Goal: Information Seeking & Learning: Learn about a topic

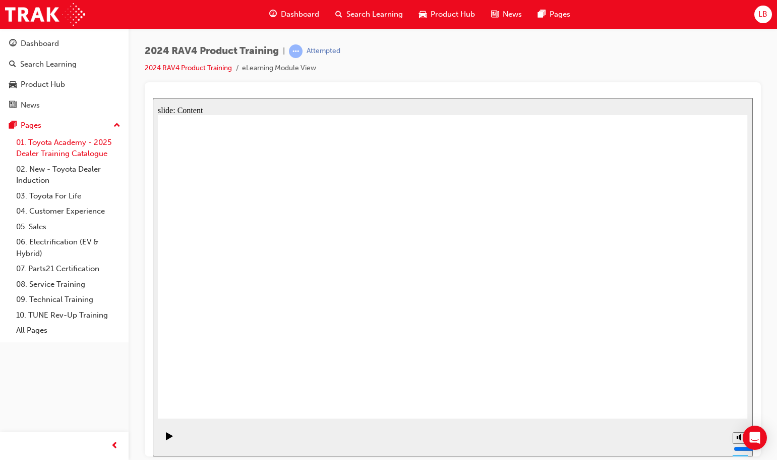
click at [56, 145] on link "01. Toyota Academy - 2025 Dealer Training Catalogue" at bounding box center [68, 148] width 112 height 27
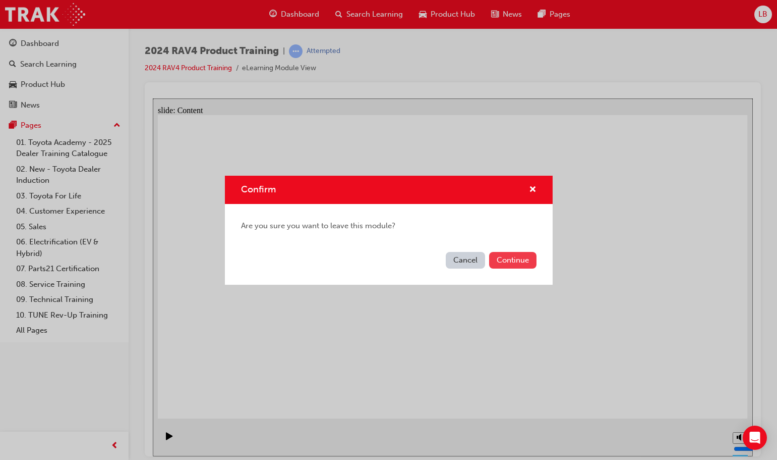
click at [524, 255] on button "Continue" at bounding box center [512, 260] width 47 height 17
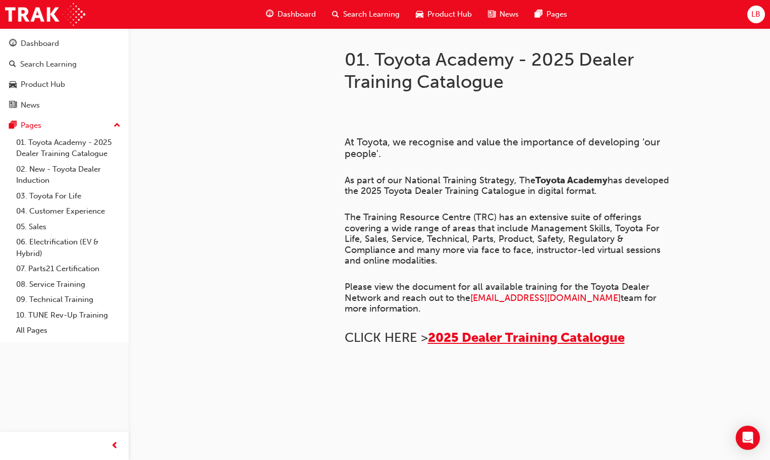
click at [476, 337] on span "2025 Dealer Training Catalogue" at bounding box center [526, 337] width 197 height 16
click at [61, 198] on link "03. Toyota For Life" at bounding box center [68, 196] width 112 height 16
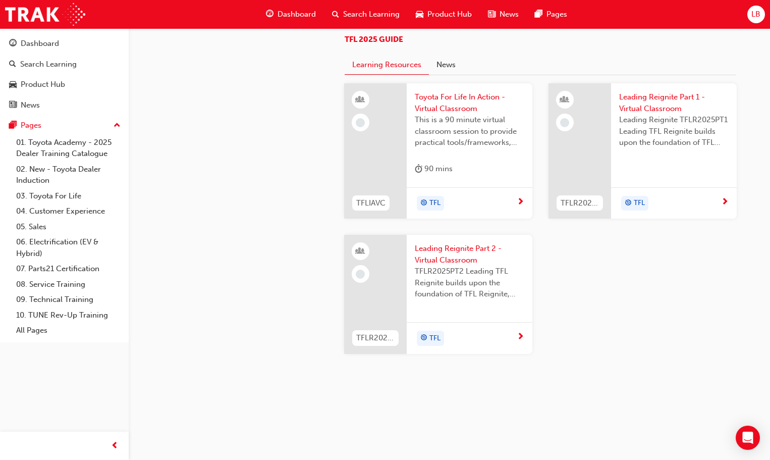
scroll to position [1072, 0]
click at [67, 212] on link "04. Customer Experience" at bounding box center [68, 211] width 112 height 16
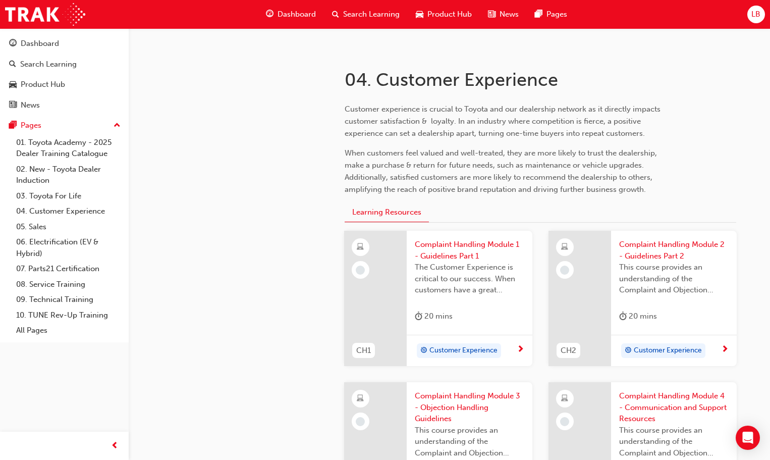
scroll to position [202, 0]
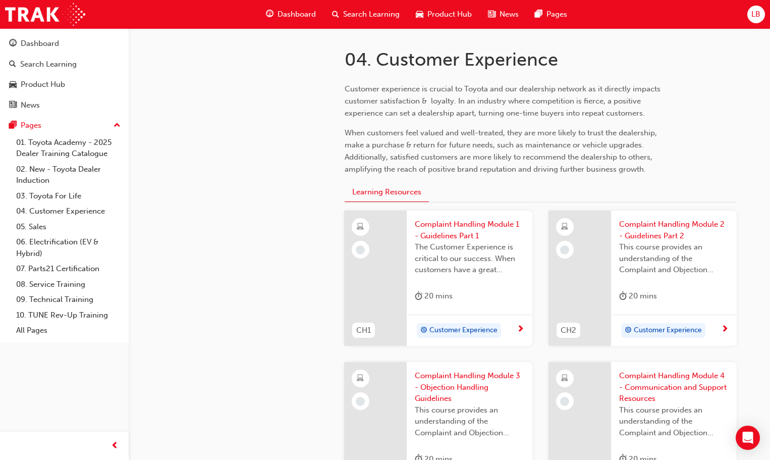
click at [458, 327] on span "Customer Experience" at bounding box center [463, 330] width 68 height 12
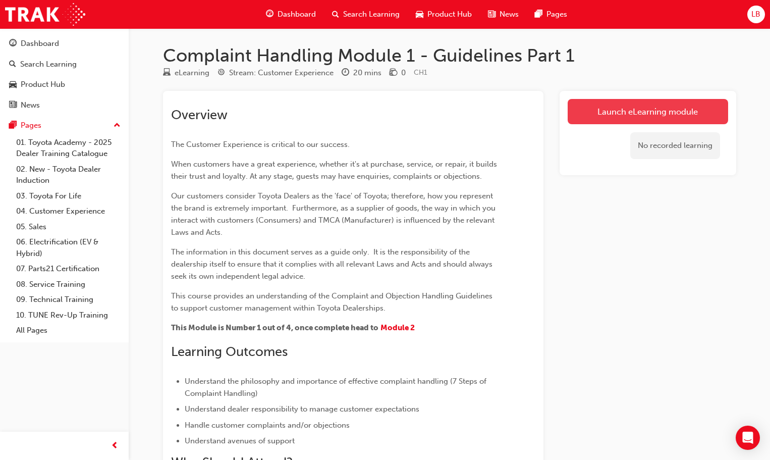
click at [636, 112] on link "Launch eLearning module" at bounding box center [648, 111] width 160 height 25
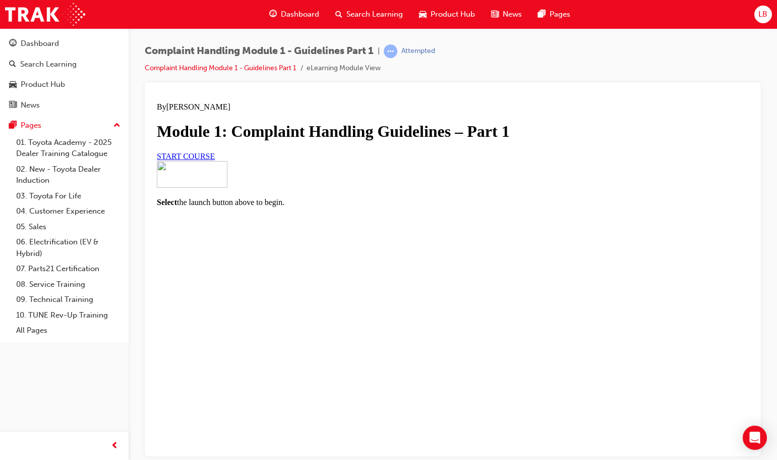
click at [215, 160] on span "START COURSE" at bounding box center [186, 155] width 58 height 9
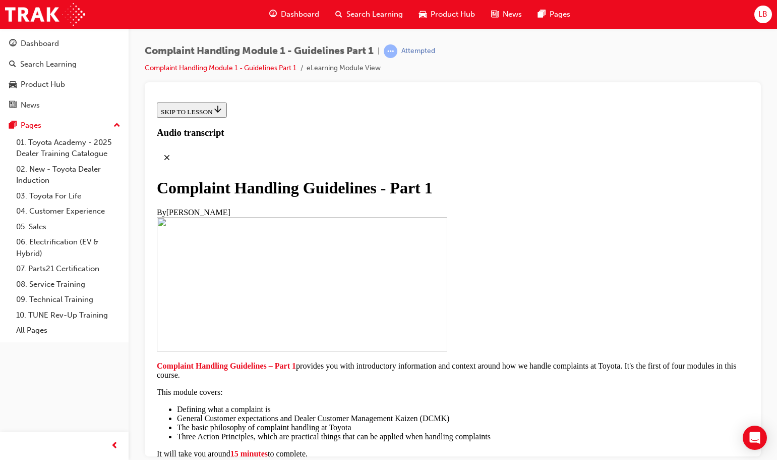
scroll to position [218, 0]
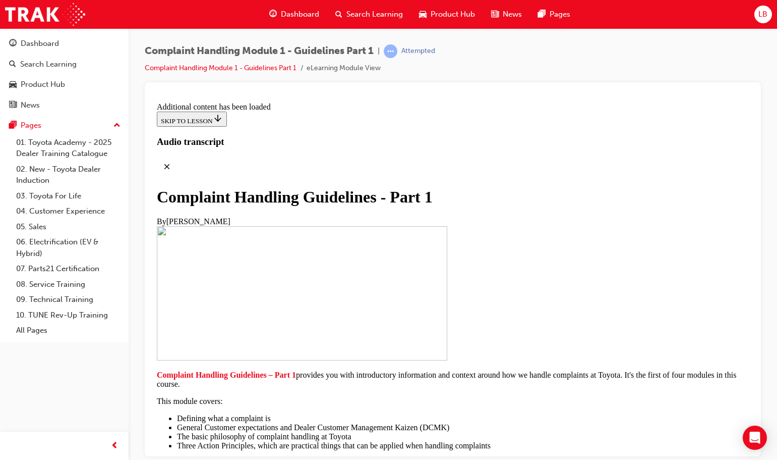
scroll to position [696, 0]
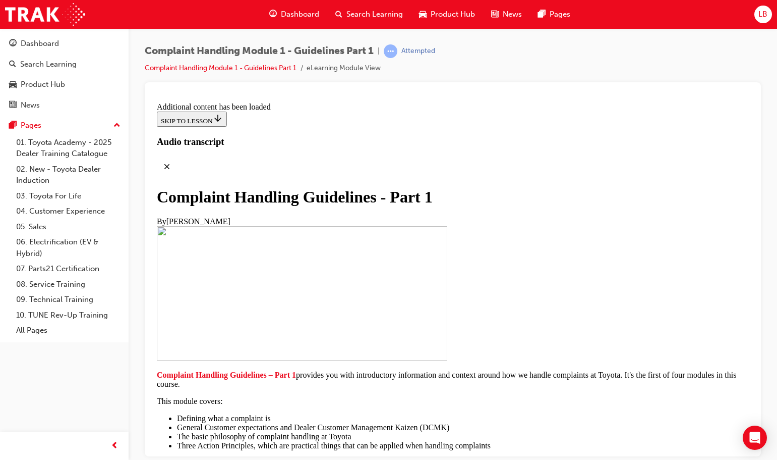
scroll to position [1182, 0]
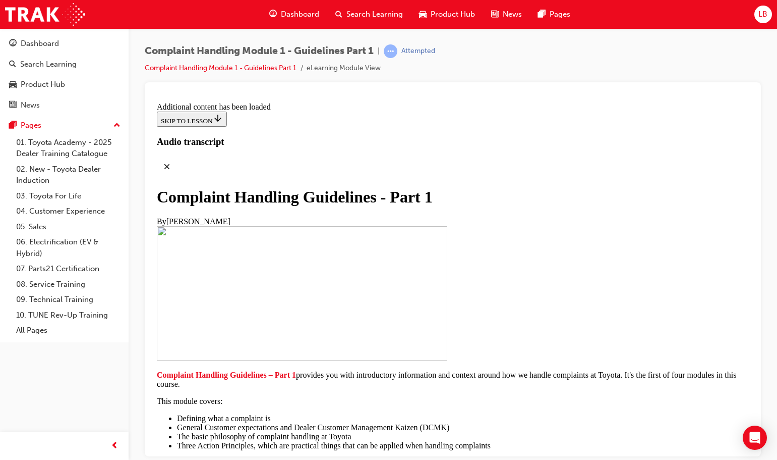
drag, startPoint x: 510, startPoint y: 326, endPoint x: 389, endPoint y: 324, distance: 120.1
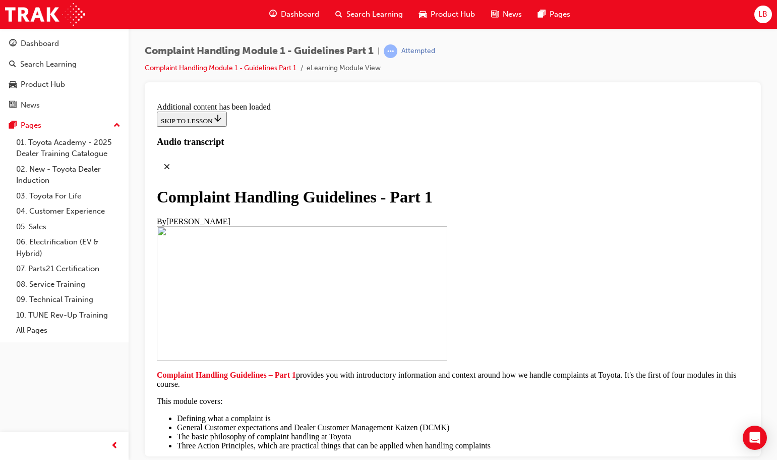
drag, startPoint x: 617, startPoint y: 227, endPoint x: 429, endPoint y: 228, distance: 188.2
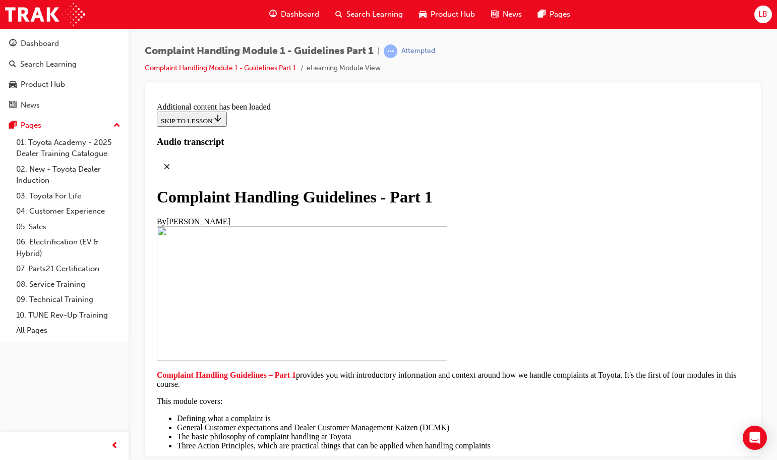
scroll to position [3902, 0]
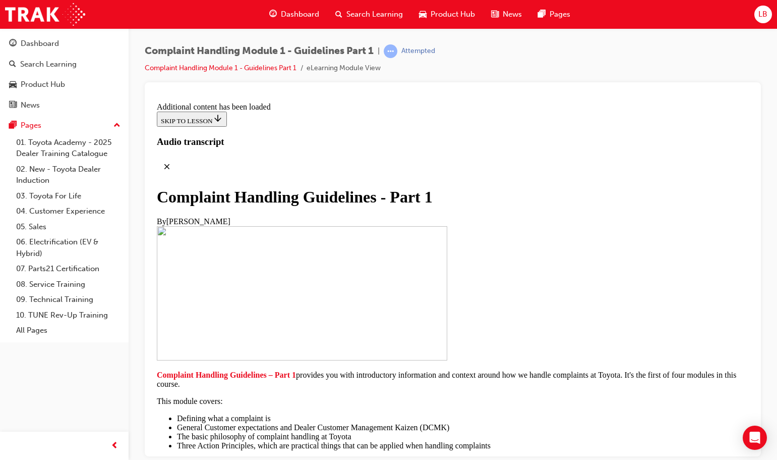
scroll to position [4003, 0]
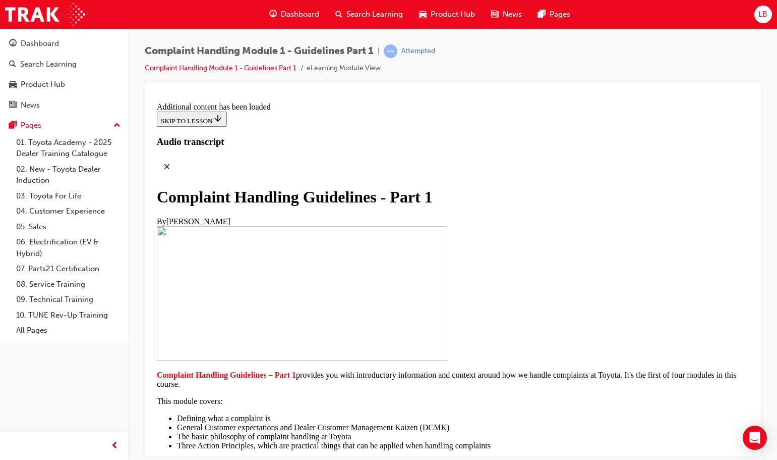
scroll to position [4721, 0]
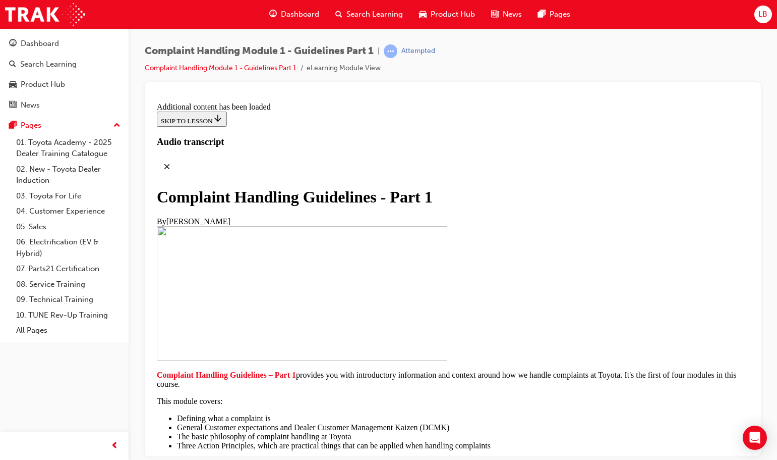
scroll to position [4923, 0]
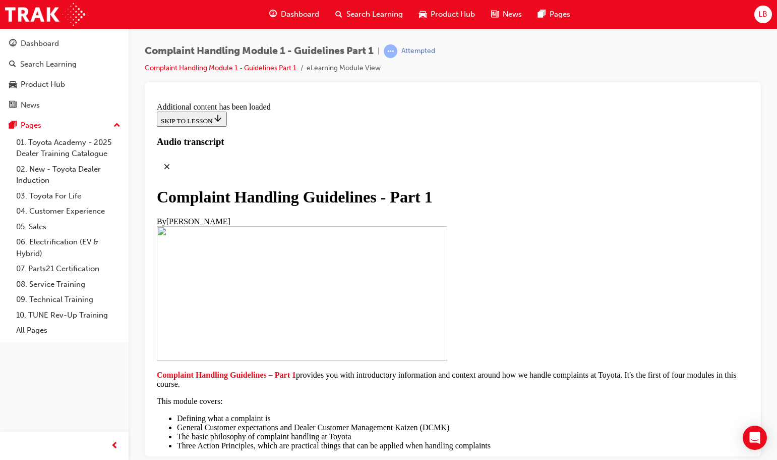
scroll to position [6792, 0]
radio input "true"
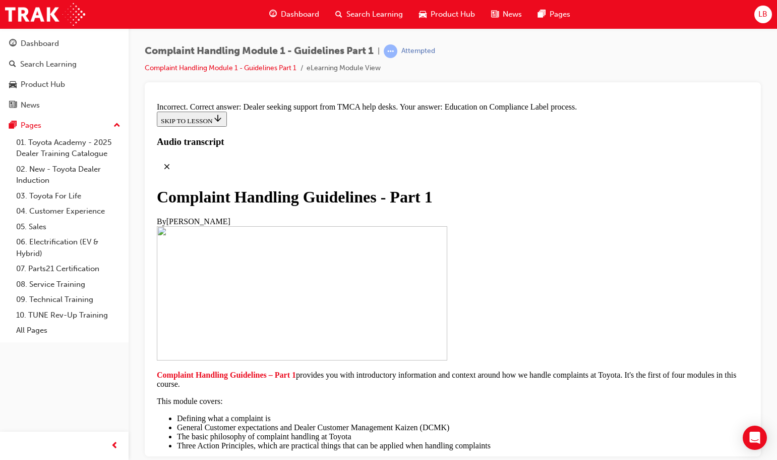
scroll to position [6794, 0]
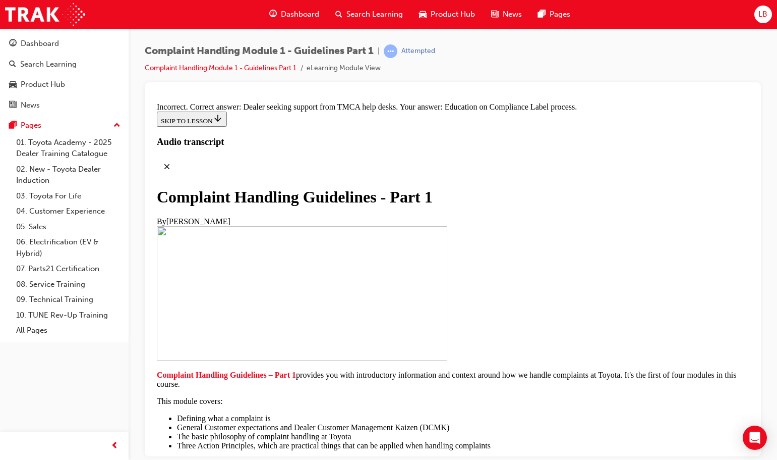
radio input "true"
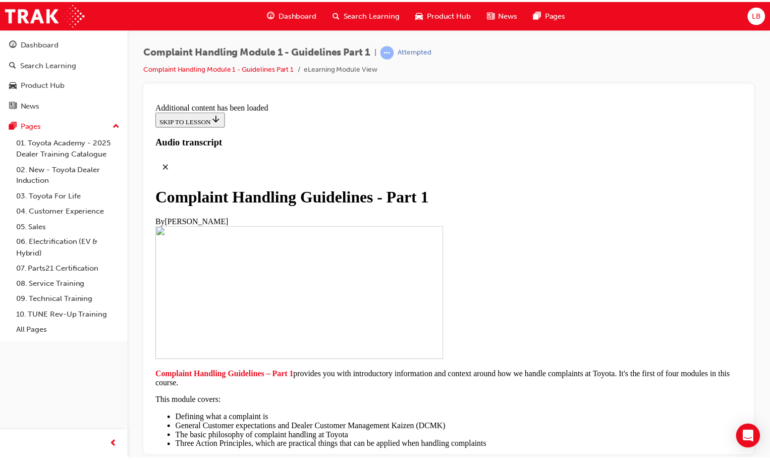
scroll to position [7417, 0]
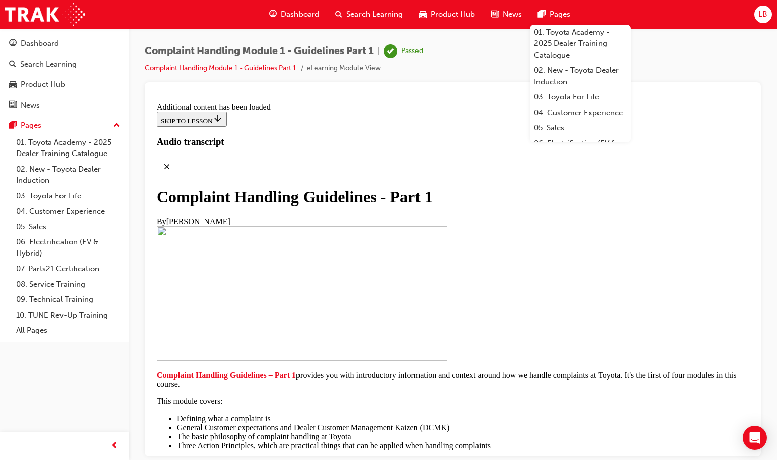
click at [300, 11] on span "Dashboard" at bounding box center [300, 15] width 38 height 12
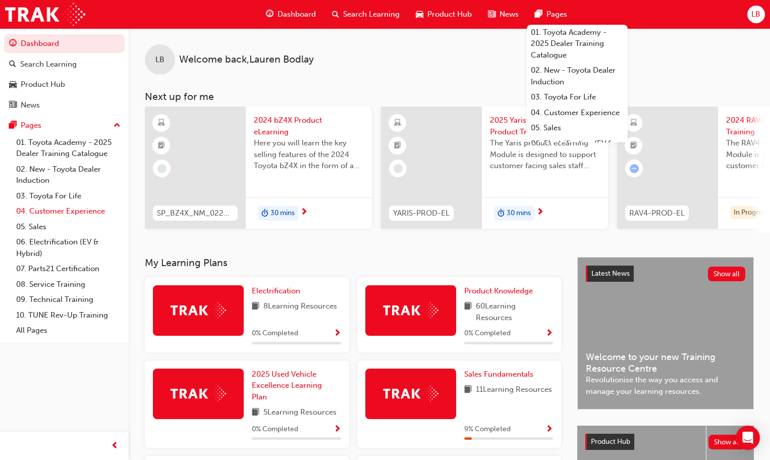
click at [43, 209] on link "04. Customer Experience" at bounding box center [68, 211] width 112 height 16
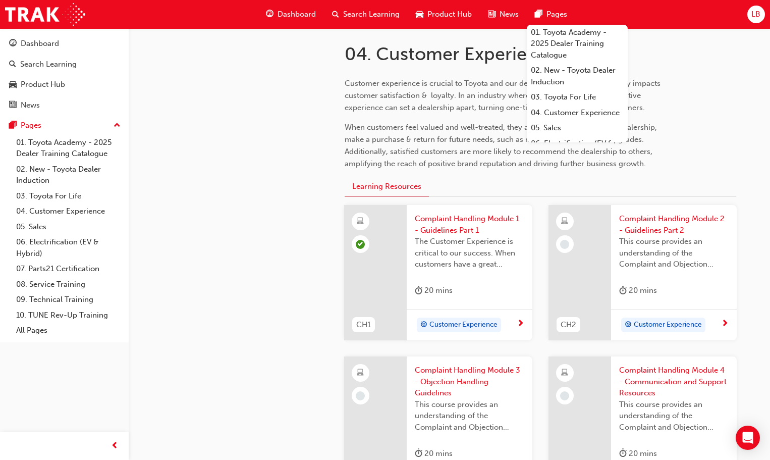
scroll to position [252, 0]
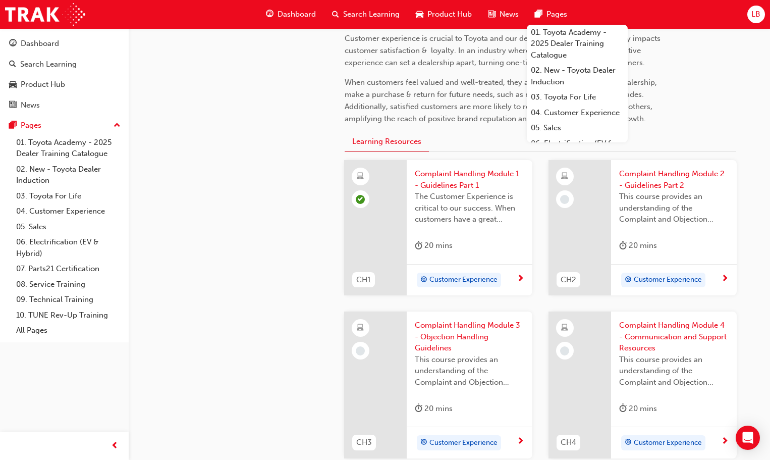
click at [665, 282] on span "Customer Experience" at bounding box center [668, 280] width 68 height 12
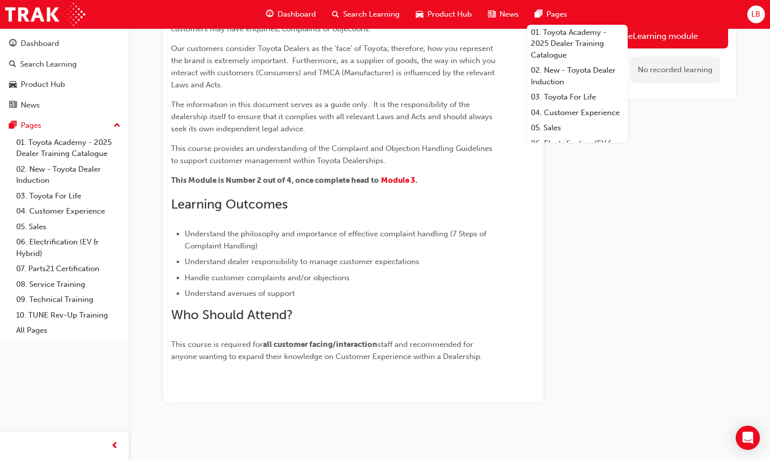
scroll to position [178, 0]
